Goal: Find specific page/section: Find specific page/section

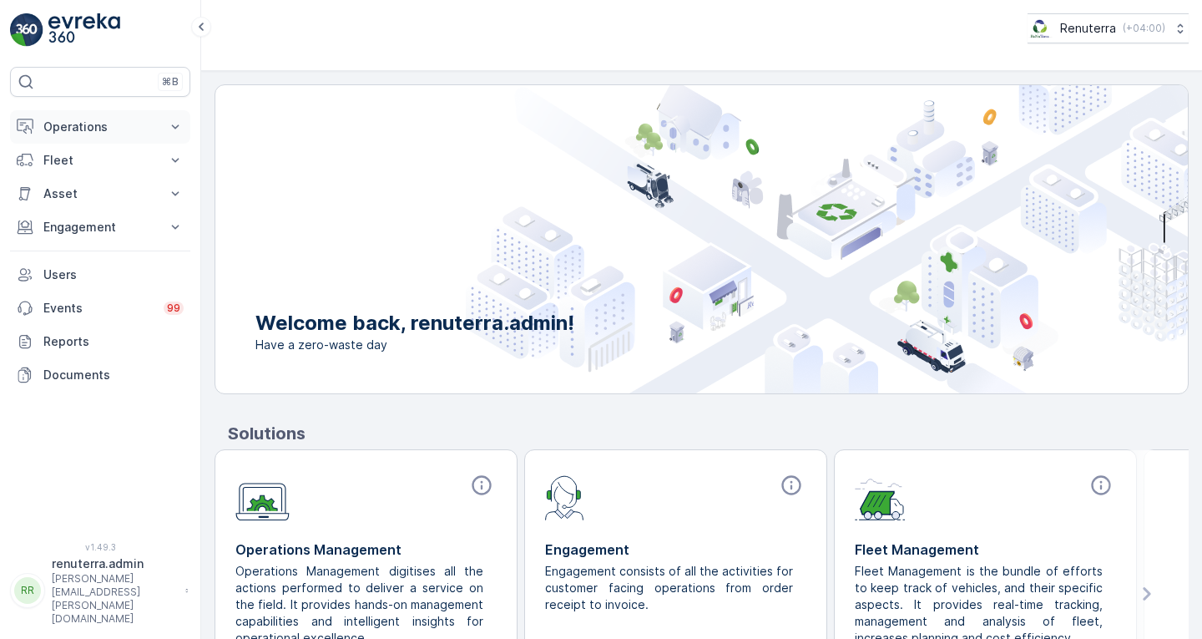
click at [89, 127] on p "Operations" at bounding box center [100, 127] width 114 height 17
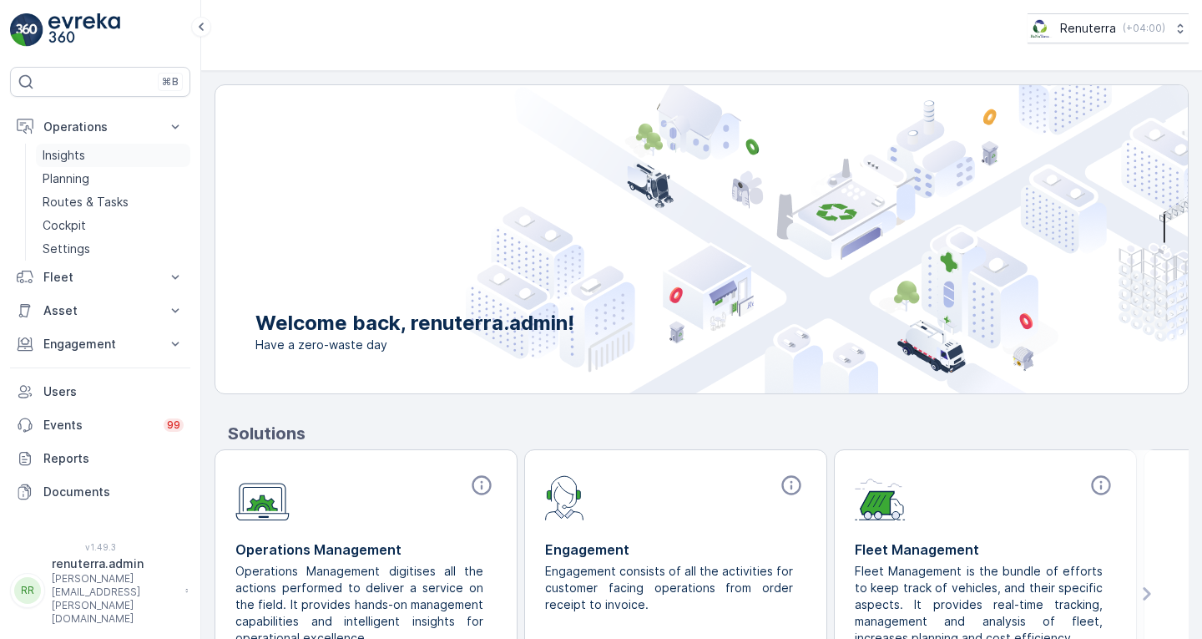
click at [87, 162] on link "Insights" at bounding box center [113, 155] width 154 height 23
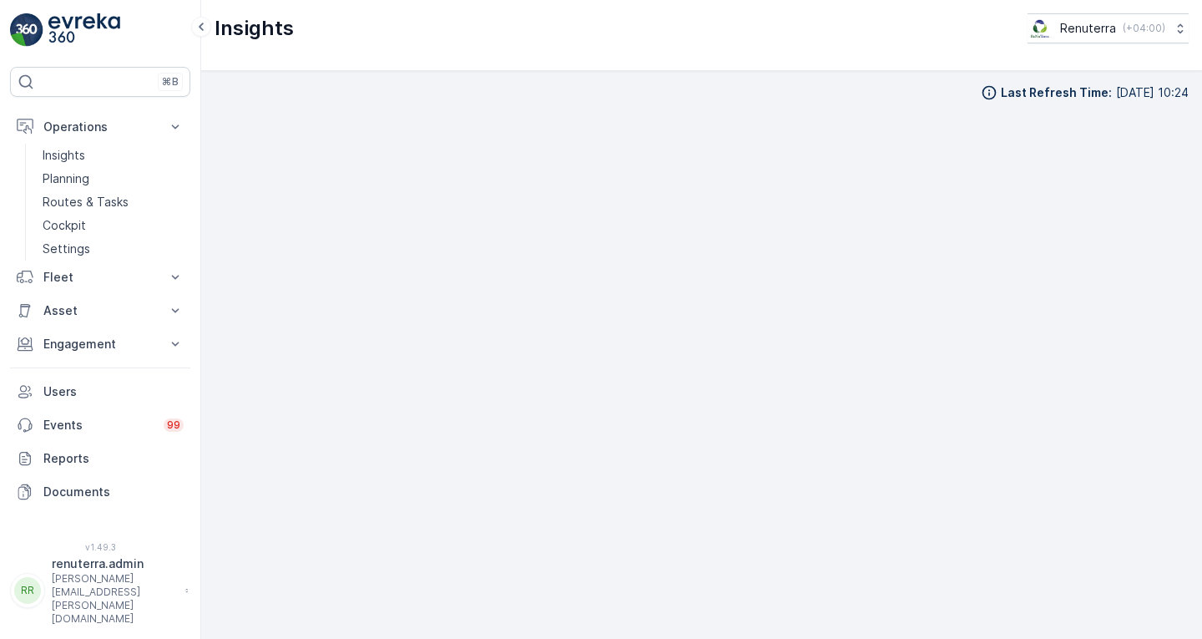
scroll to position [15, 0]
click at [787, 96] on iframe at bounding box center [702, 366] width 974 height 541
click at [94, 343] on p "Engagement" at bounding box center [100, 344] width 114 height 17
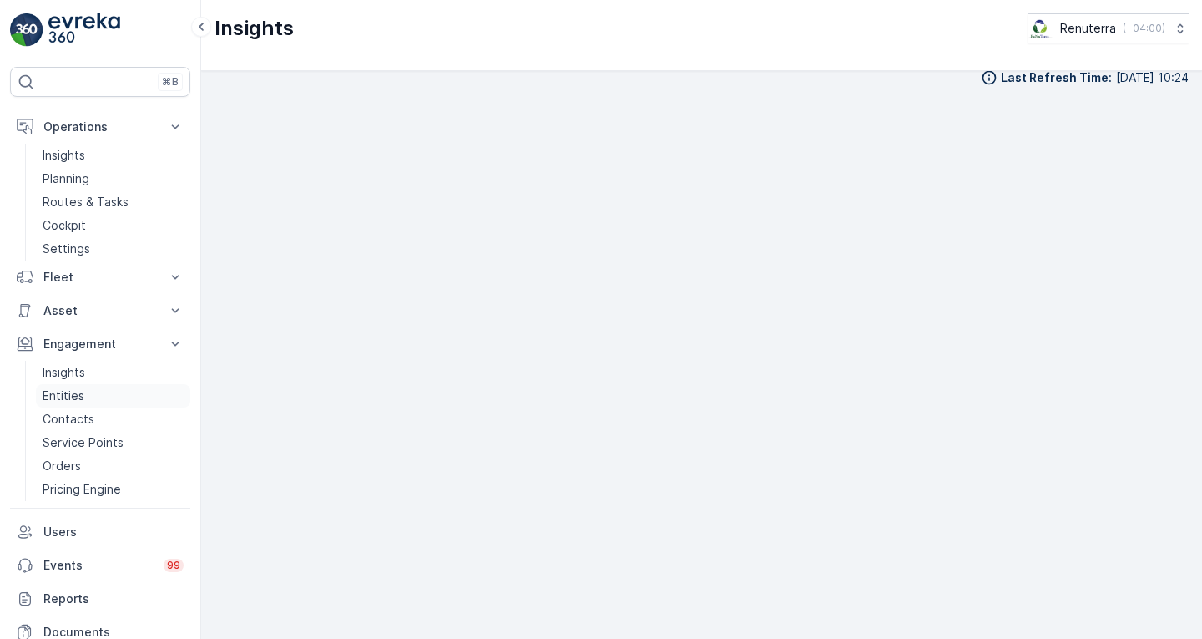
click at [86, 384] on link "Entities" at bounding box center [113, 395] width 154 height 23
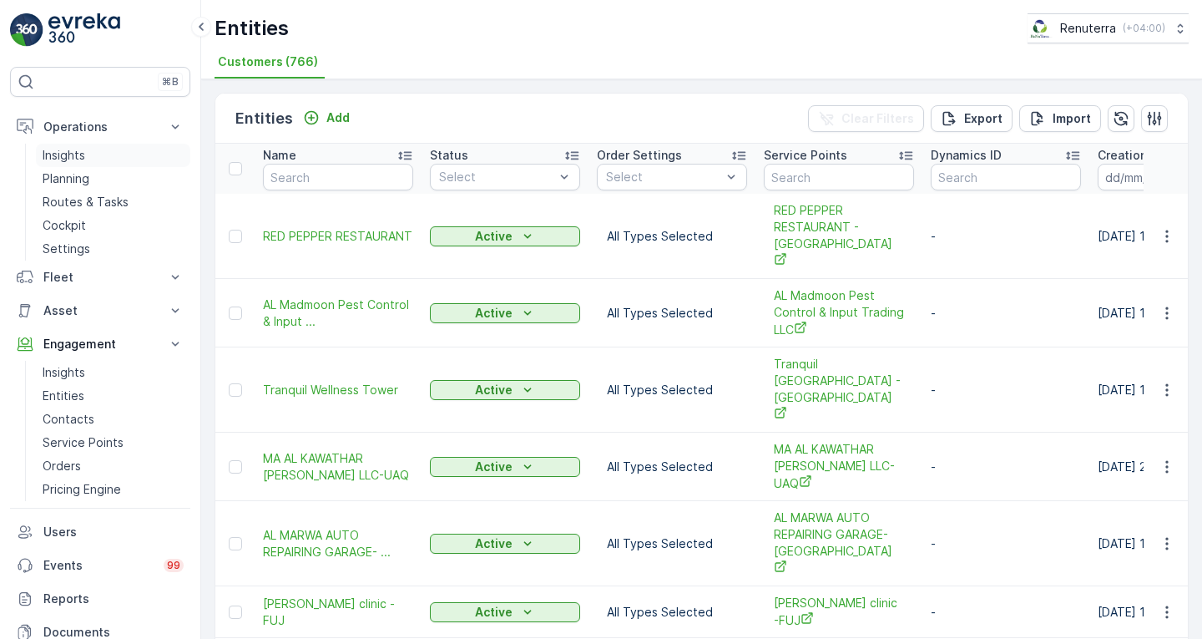
click at [81, 149] on p "Insights" at bounding box center [64, 155] width 43 height 17
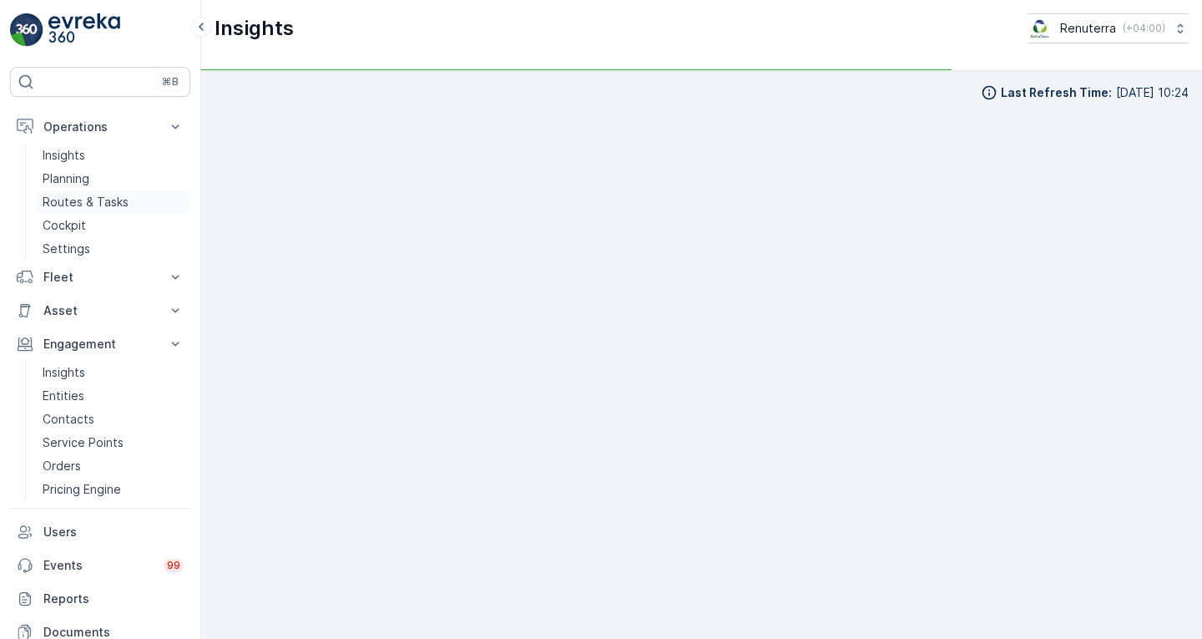
click at [98, 202] on p "Routes & Tasks" at bounding box center [86, 202] width 86 height 17
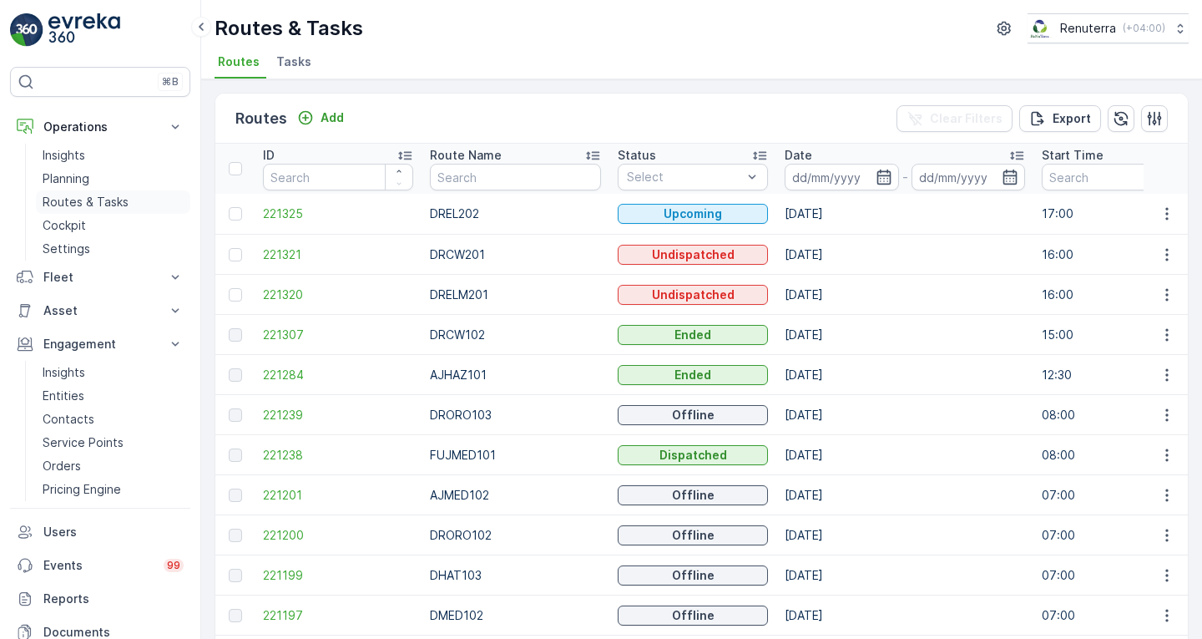
click at [94, 203] on p "Routes & Tasks" at bounding box center [86, 202] width 86 height 17
click at [876, 180] on icon "button" at bounding box center [884, 177] width 17 height 17
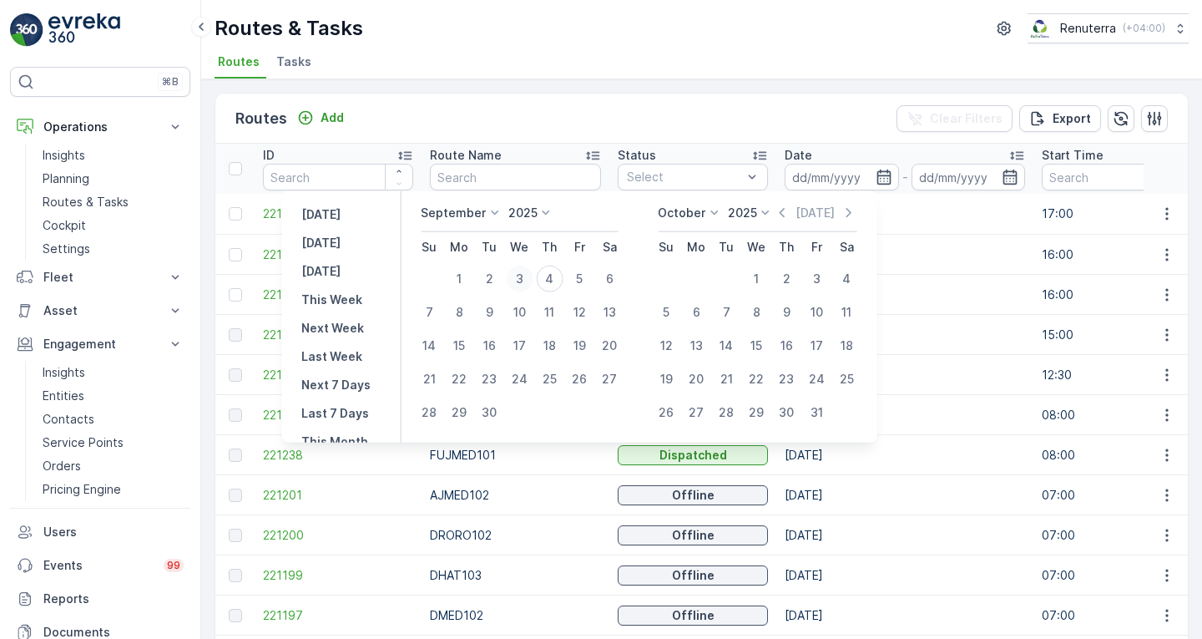
click at [526, 276] on div "3" at bounding box center [519, 279] width 27 height 27
type input "[DATE]"
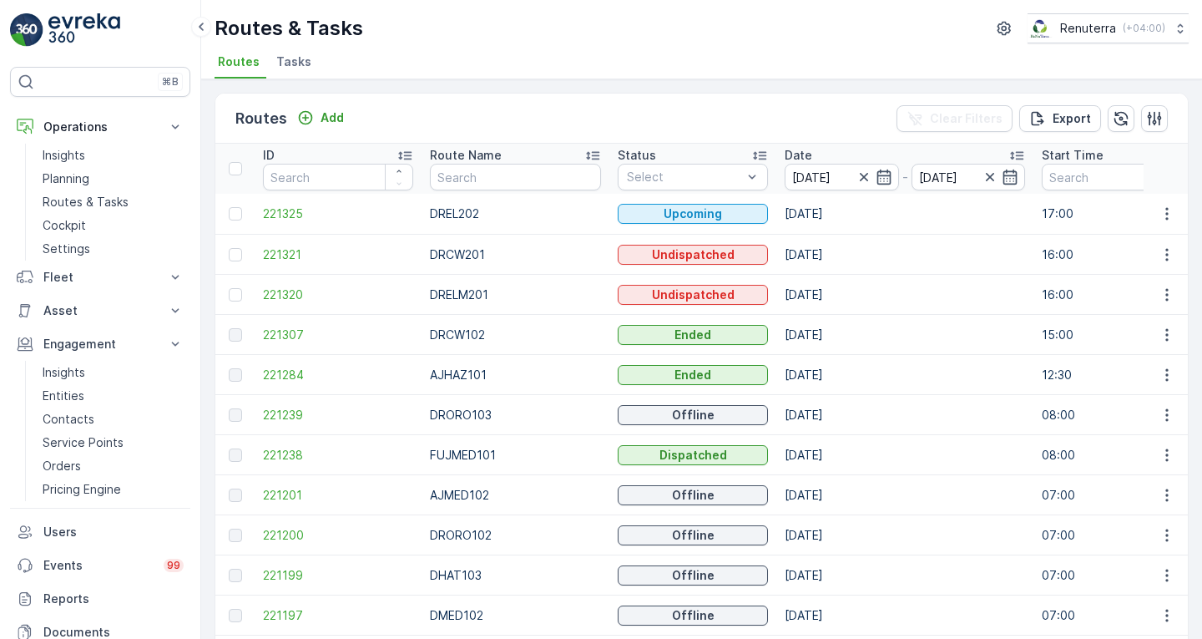
click at [933, 326] on td "[DATE]" at bounding box center [904, 335] width 257 height 40
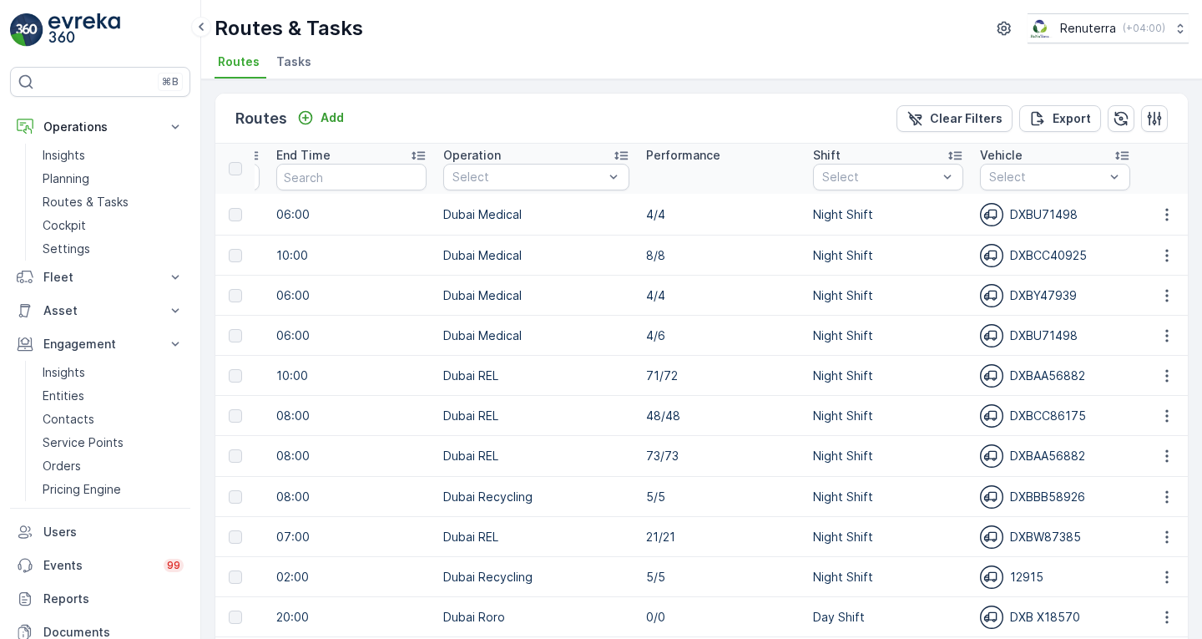
scroll to position [0, 854]
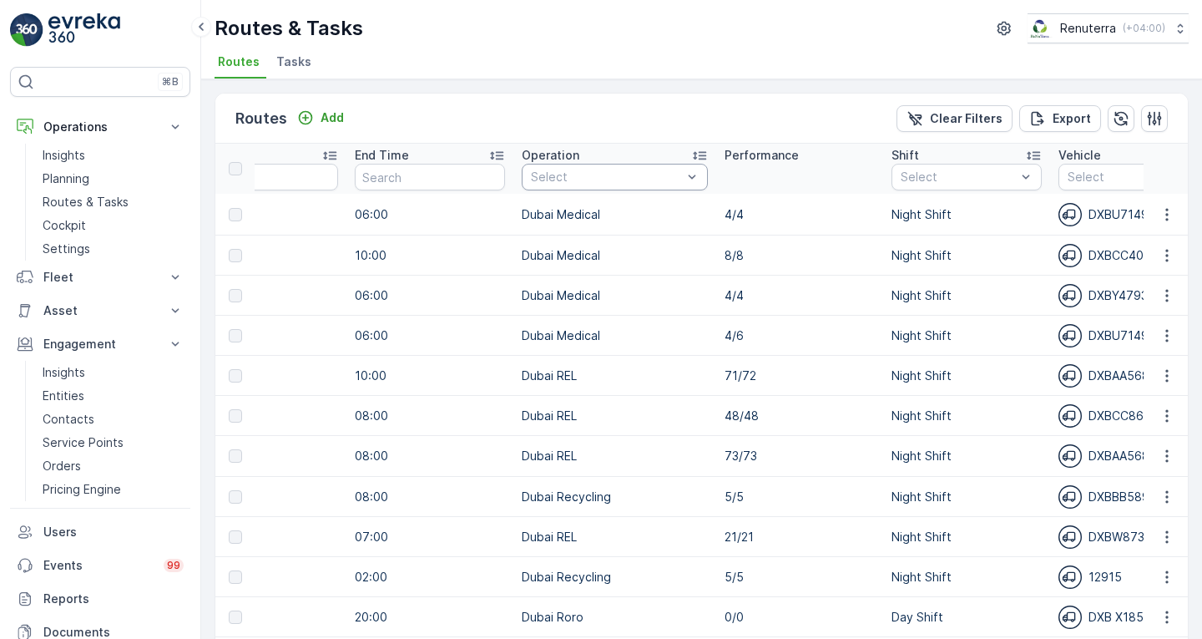
click at [611, 109] on div "Routes Add Clear Filters Export" at bounding box center [701, 119] width 973 height 50
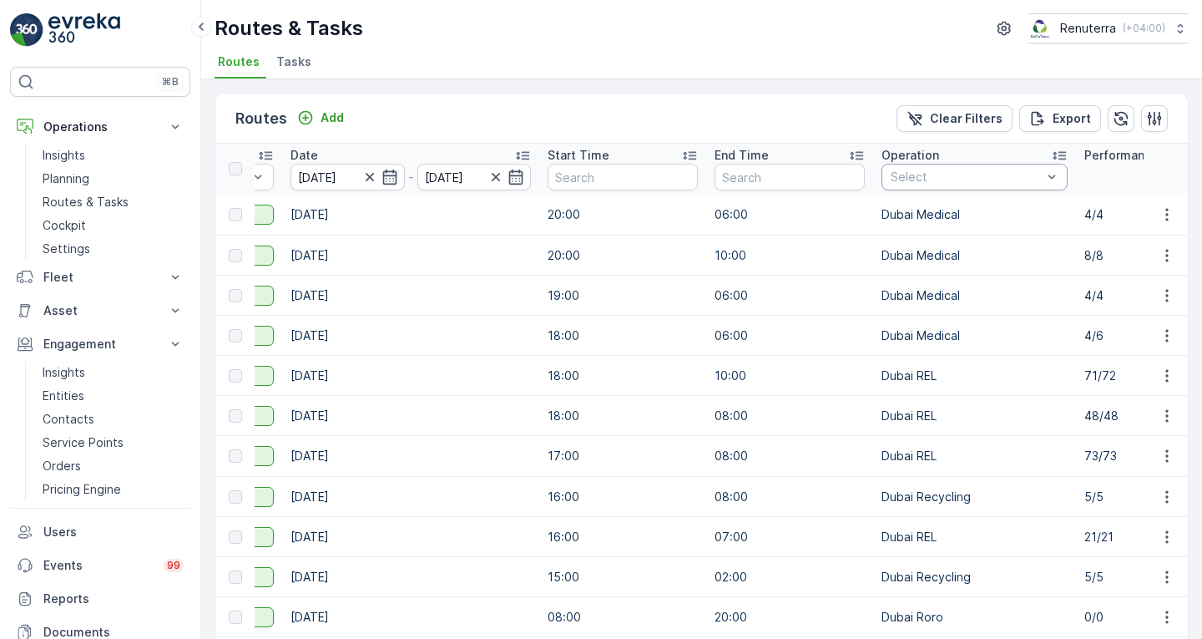
scroll to position [0, 702]
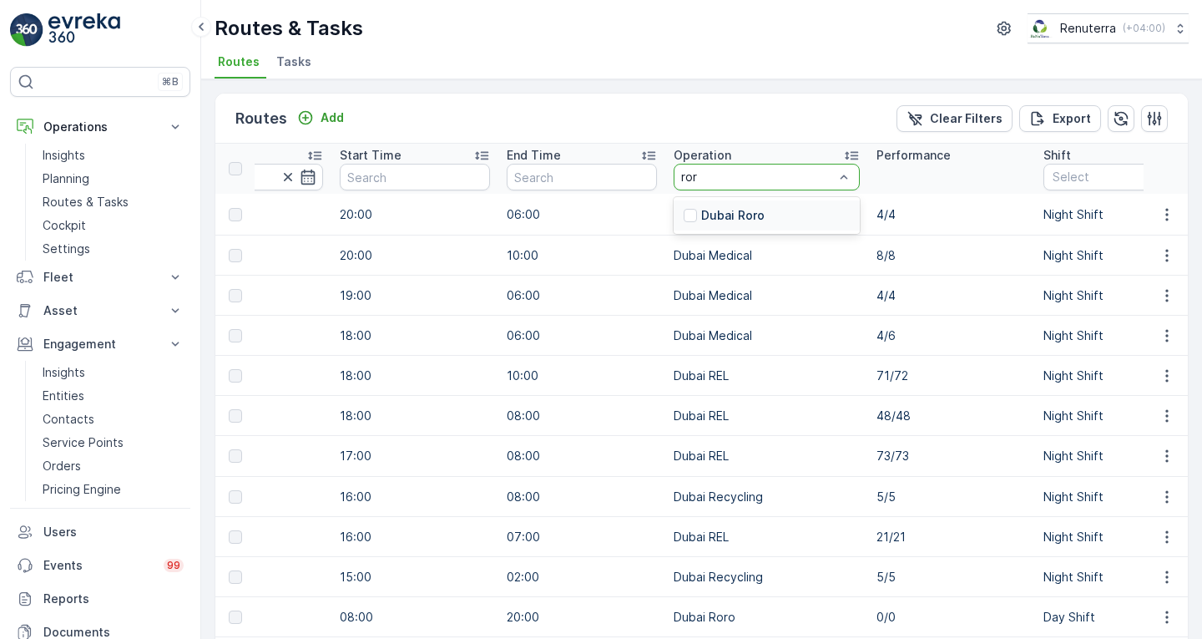
type input "roro"
